Goal: Transaction & Acquisition: Purchase product/service

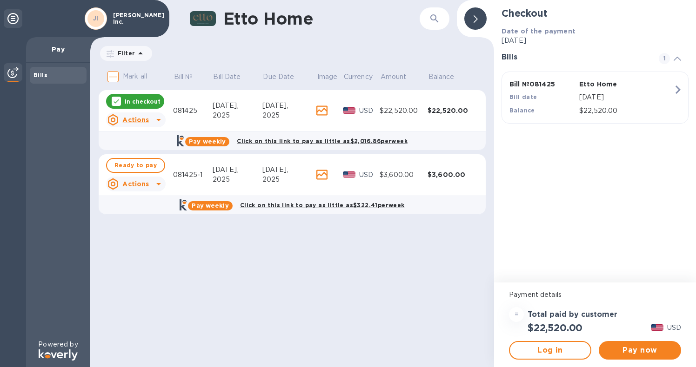
click at [462, 112] on div "$22,520.00" at bounding box center [451, 110] width 49 height 9
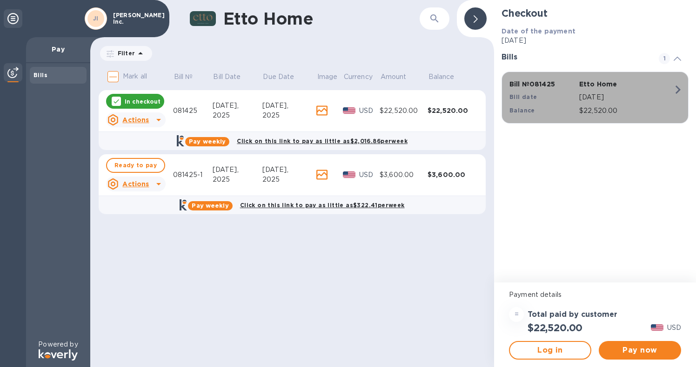
click at [679, 93] on icon "button" at bounding box center [677, 89] width 17 height 17
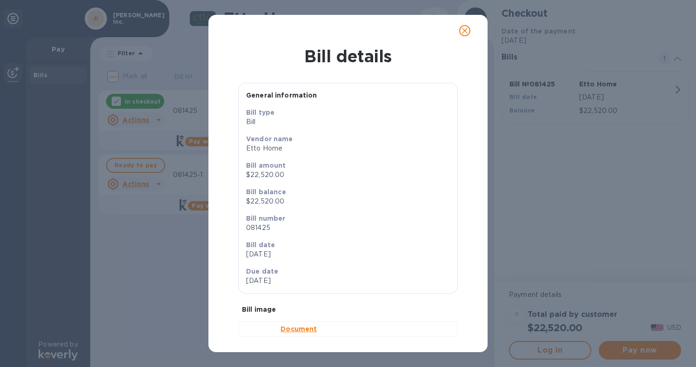
click at [294, 330] on b "Document" at bounding box center [298, 329] width 36 height 7
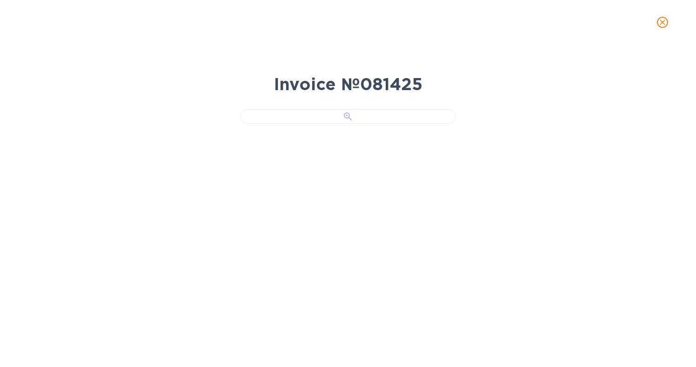
scroll to position [69, 0]
click at [563, 299] on div "Invoice № 081425" at bounding box center [348, 206] width 696 height 323
click at [662, 20] on icon "close" at bounding box center [662, 22] width 9 height 9
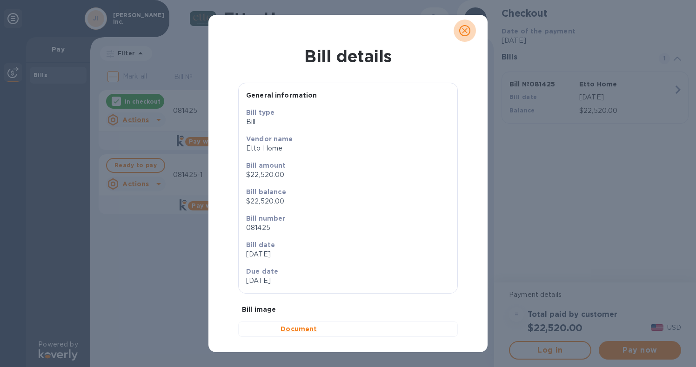
click at [467, 31] on icon "close" at bounding box center [464, 30] width 9 height 9
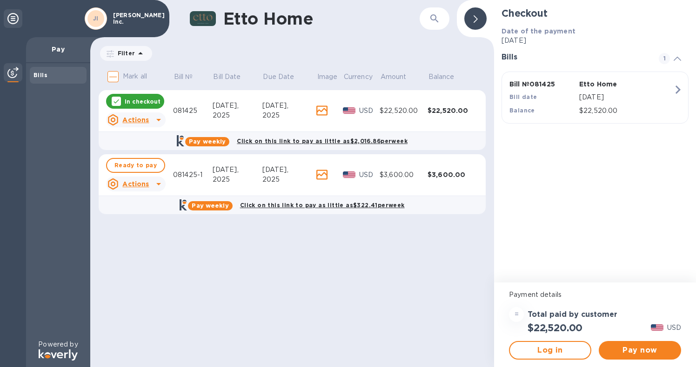
click at [445, 189] on td "$3,600.00" at bounding box center [451, 175] width 49 height 42
click at [388, 163] on td "$3,600.00" at bounding box center [404, 175] width 48 height 42
click at [352, 168] on div "USD" at bounding box center [361, 174] width 40 height 13
click at [114, 104] on icon at bounding box center [116, 101] width 7 height 7
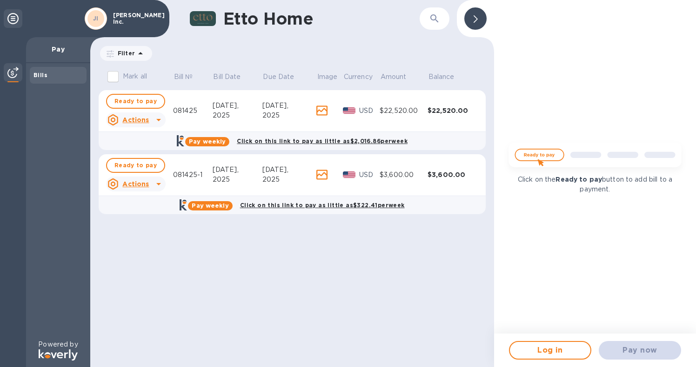
click at [193, 166] on td "081425-1" at bounding box center [193, 175] width 40 height 42
click at [119, 166] on span "Ready to pay" at bounding box center [135, 165] width 42 height 11
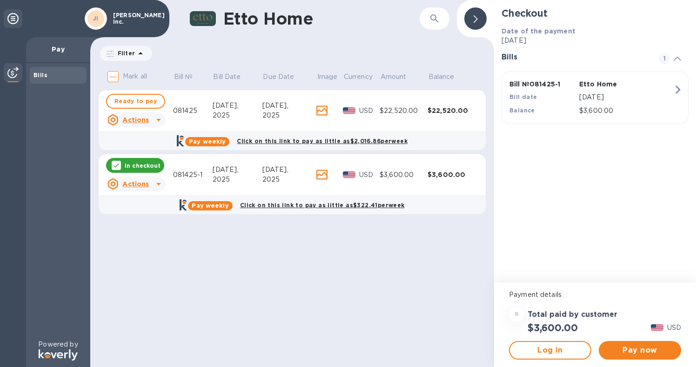
click at [552, 102] on div "Bill date" at bounding box center [542, 97] width 70 height 13
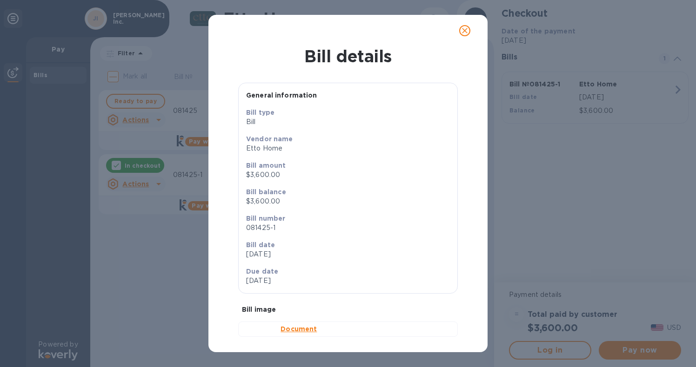
click at [293, 333] on b "Document" at bounding box center [298, 329] width 36 height 7
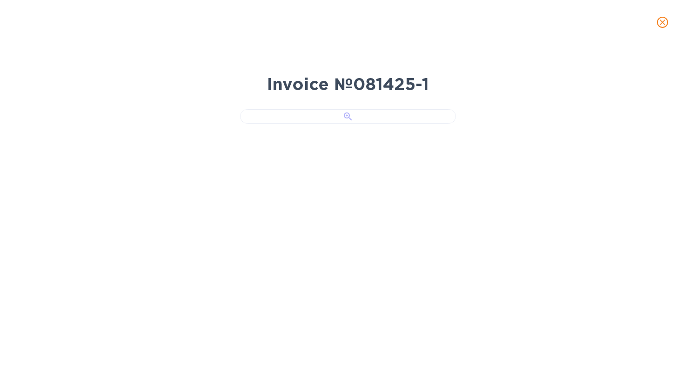
scroll to position [69, 0]
click at [664, 26] on icon "close" at bounding box center [662, 22] width 9 height 9
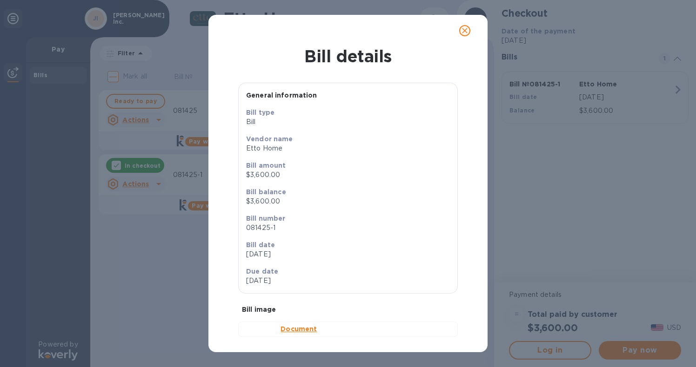
click at [468, 33] on icon "close" at bounding box center [464, 30] width 9 height 9
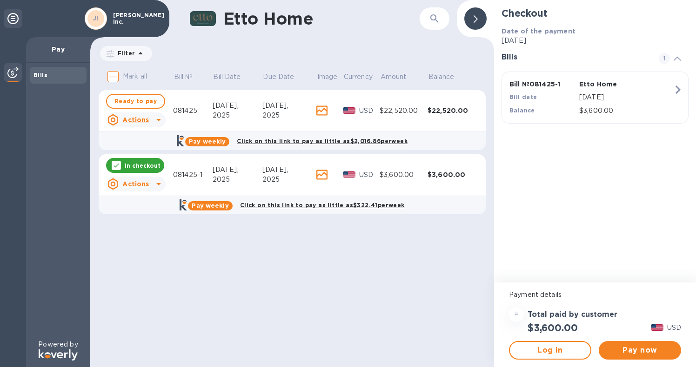
click at [156, 185] on icon at bounding box center [158, 184] width 11 height 11
click at [262, 276] on div at bounding box center [348, 183] width 696 height 367
click at [222, 101] on div "[DATE]," at bounding box center [238, 106] width 50 height 10
click at [117, 165] on icon at bounding box center [116, 165] width 7 height 7
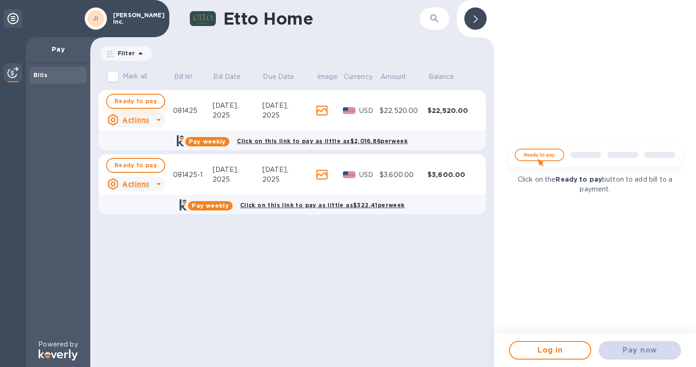
click at [151, 100] on span "Ready to pay" at bounding box center [135, 101] width 42 height 11
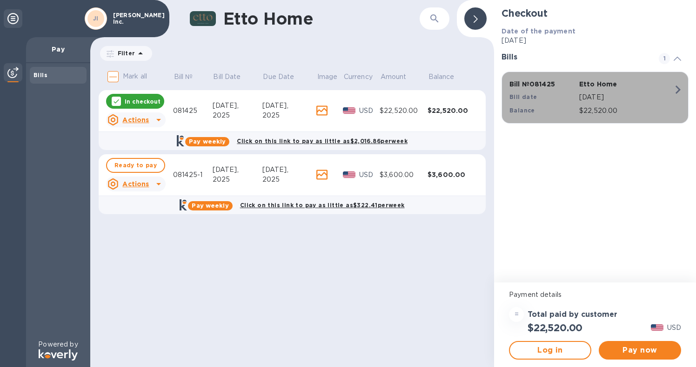
click at [660, 99] on p "[DATE]" at bounding box center [626, 98] width 94 height 10
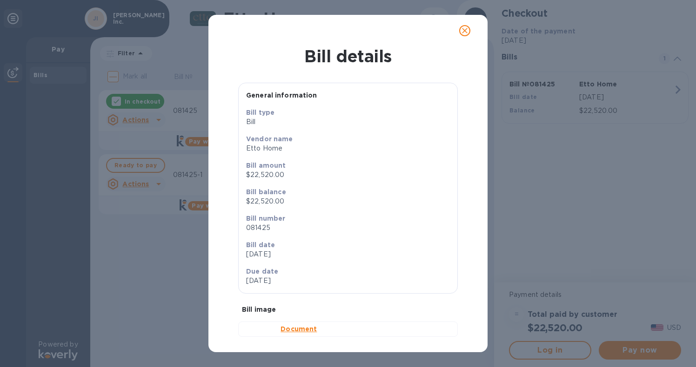
scroll to position [9, 0]
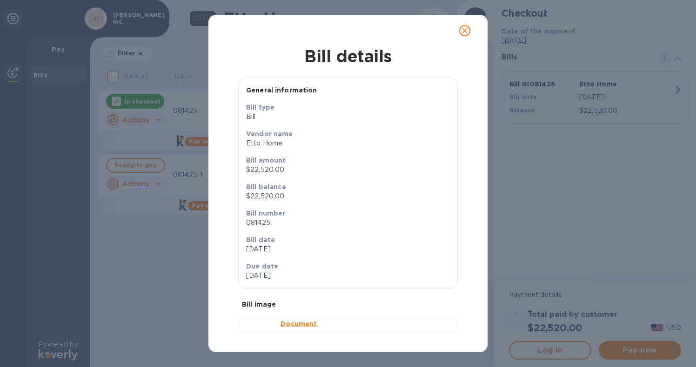
click at [293, 322] on b "Document" at bounding box center [298, 323] width 36 height 7
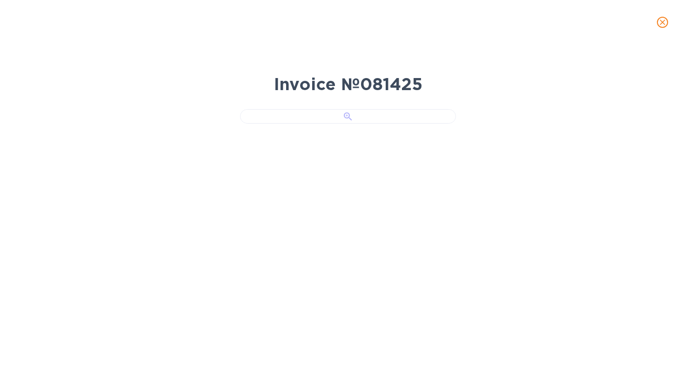
scroll to position [69, 0]
click at [660, 21] on icon "close" at bounding box center [662, 23] width 6 height 6
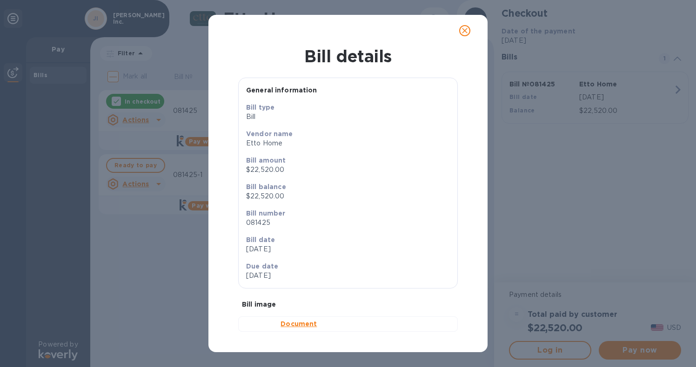
scroll to position [0, 0]
click at [466, 34] on icon "close" at bounding box center [464, 30] width 9 height 9
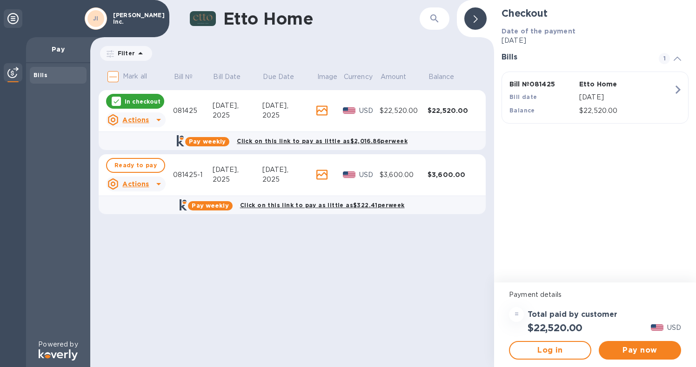
click at [633, 100] on p "[DATE]" at bounding box center [626, 98] width 94 height 10
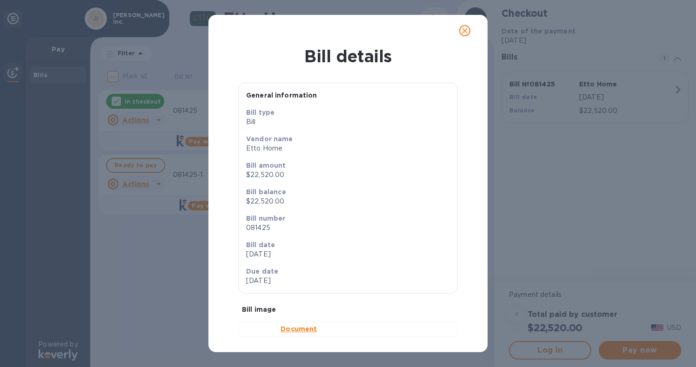
click at [466, 32] on icon "close" at bounding box center [465, 31] width 6 height 6
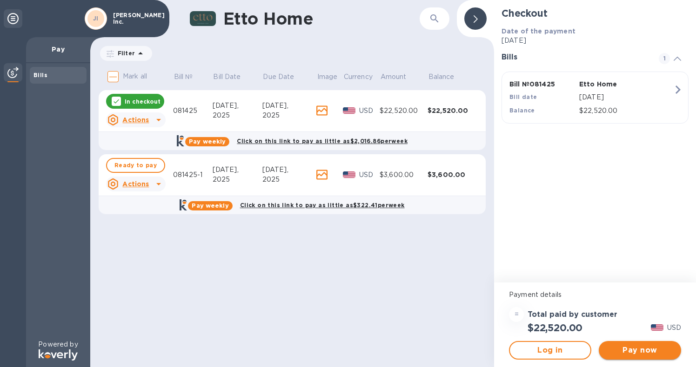
click at [628, 345] on button "Pay now" at bounding box center [640, 350] width 82 height 19
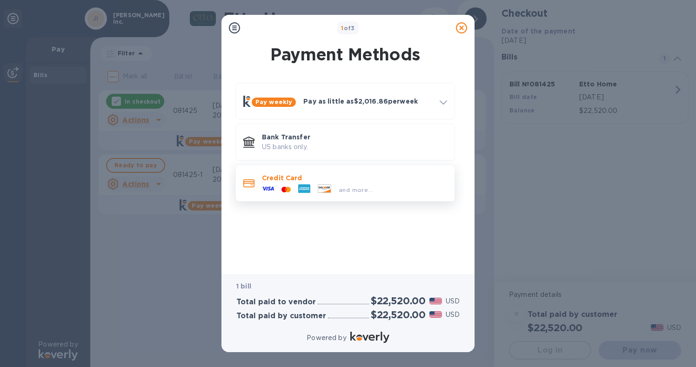
click at [353, 177] on p "Credit Card" at bounding box center [354, 177] width 185 height 9
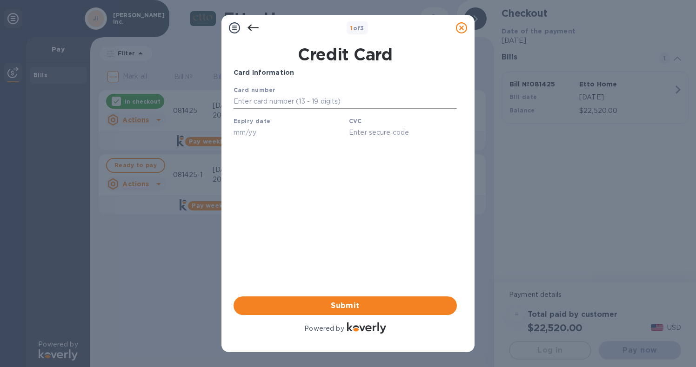
click at [258, 100] on input "text" at bounding box center [344, 102] width 223 height 14
type input "5282 1162 4537 8353"
click at [241, 130] on input "text" at bounding box center [287, 133] width 108 height 14
type input "08/29"
click at [362, 132] on input "text" at bounding box center [403, 133] width 108 height 14
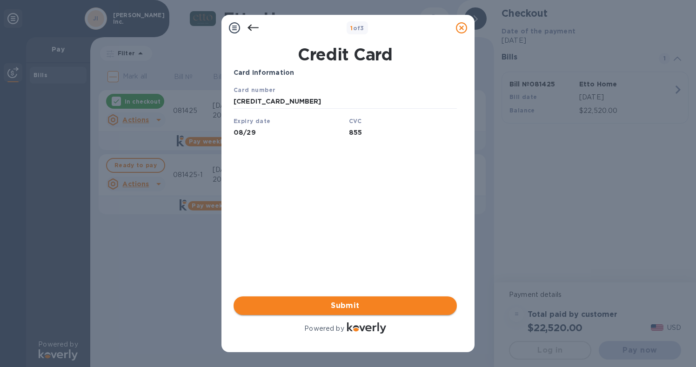
type input "855"
click at [384, 309] on span "Submit" at bounding box center [345, 305] width 208 height 11
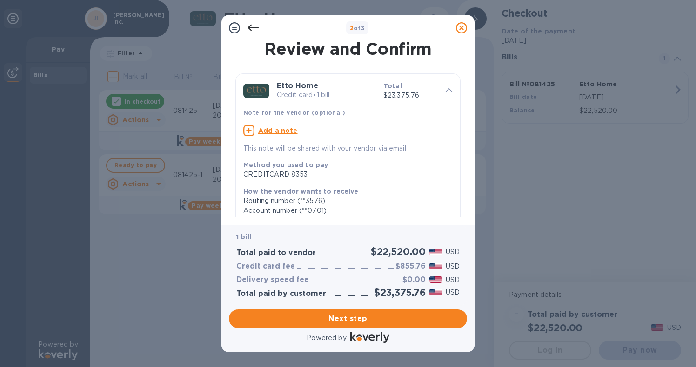
click at [252, 25] on icon at bounding box center [252, 27] width 11 height 11
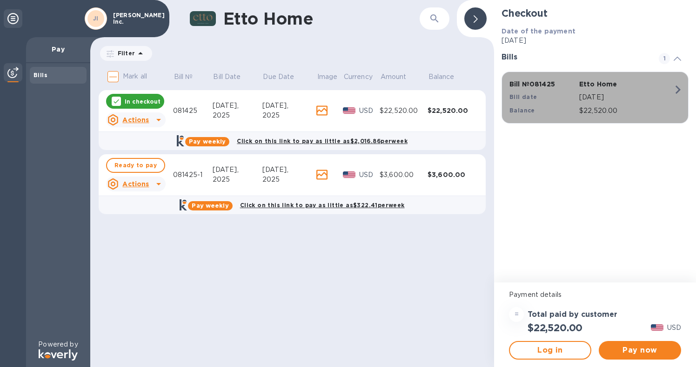
click at [661, 102] on p "[DATE]" at bounding box center [626, 98] width 94 height 10
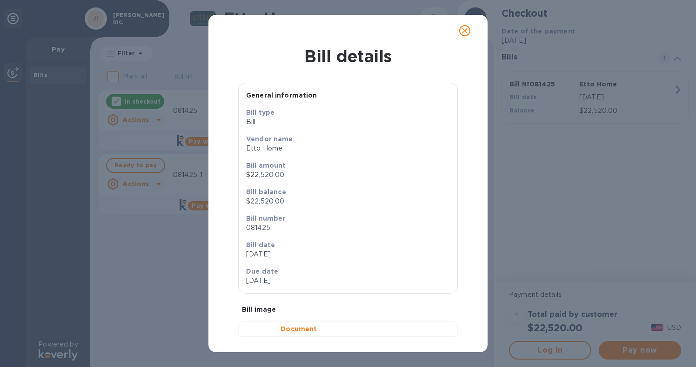
scroll to position [9, 0]
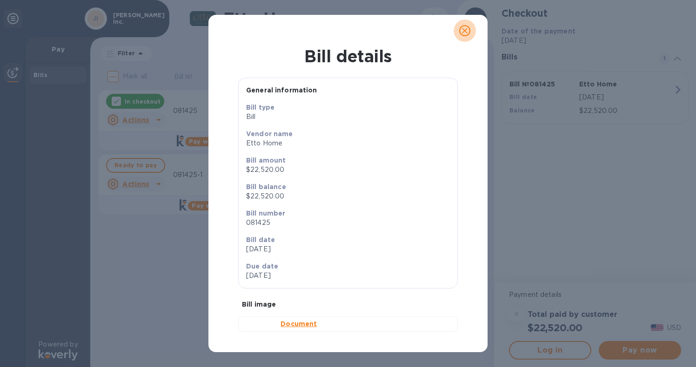
click at [466, 32] on icon "close" at bounding box center [464, 30] width 9 height 9
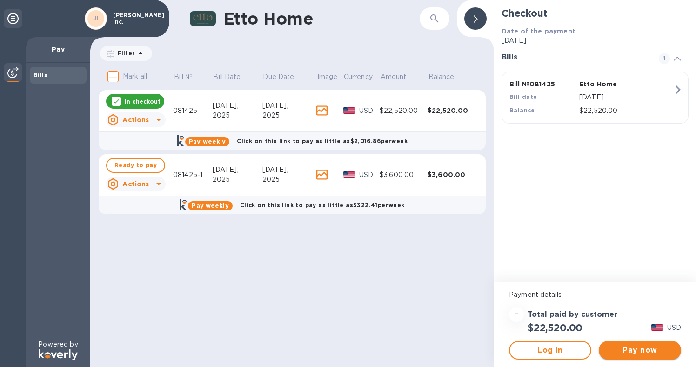
click at [651, 352] on span "Pay now" at bounding box center [639, 350] width 67 height 11
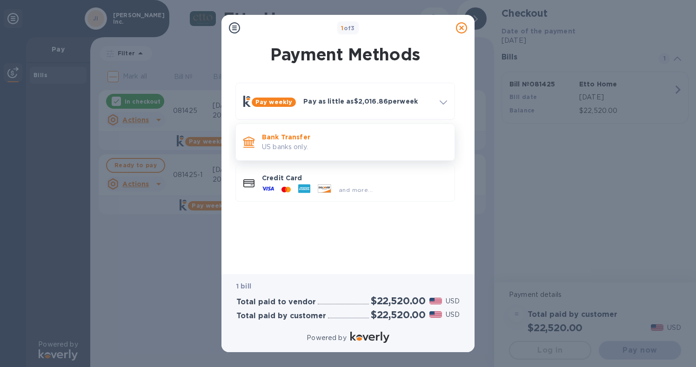
click at [292, 151] on p "US banks only." at bounding box center [354, 147] width 185 height 10
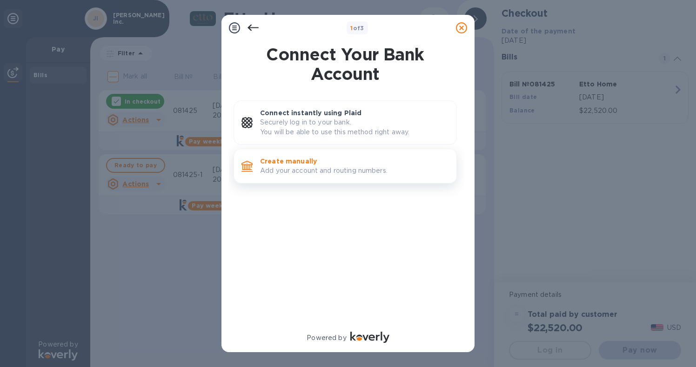
click at [325, 161] on p "Create manually" at bounding box center [354, 161] width 189 height 9
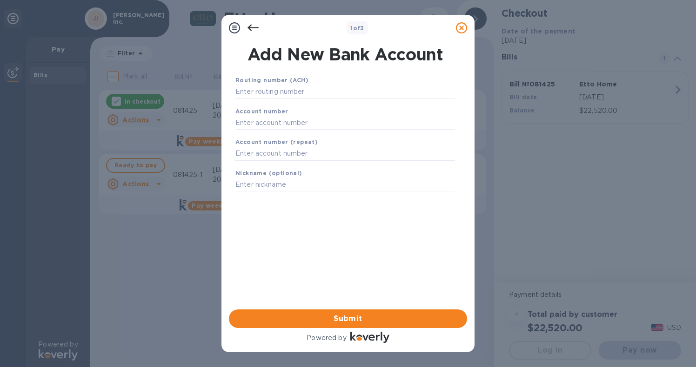
click at [254, 27] on icon at bounding box center [252, 27] width 11 height 11
